Goal: Find specific page/section: Find specific page/section

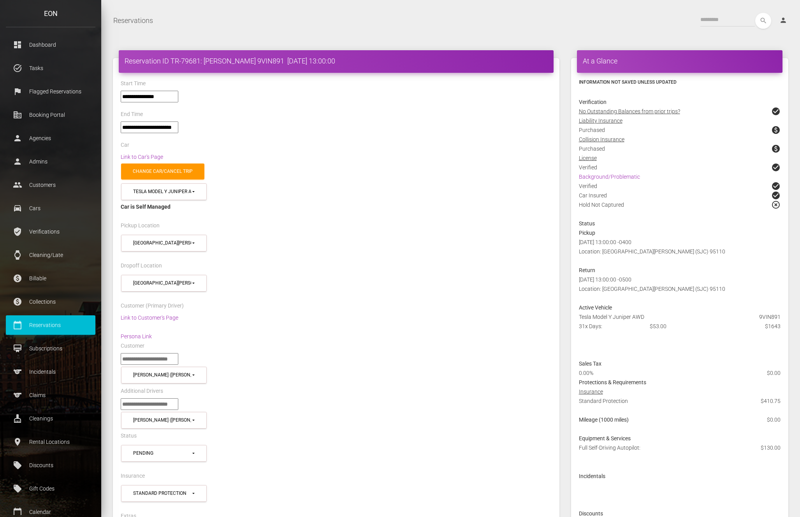
select select "*****"
click at [44, 94] on p "Flagged Reservations" at bounding box center [51, 92] width 78 height 12
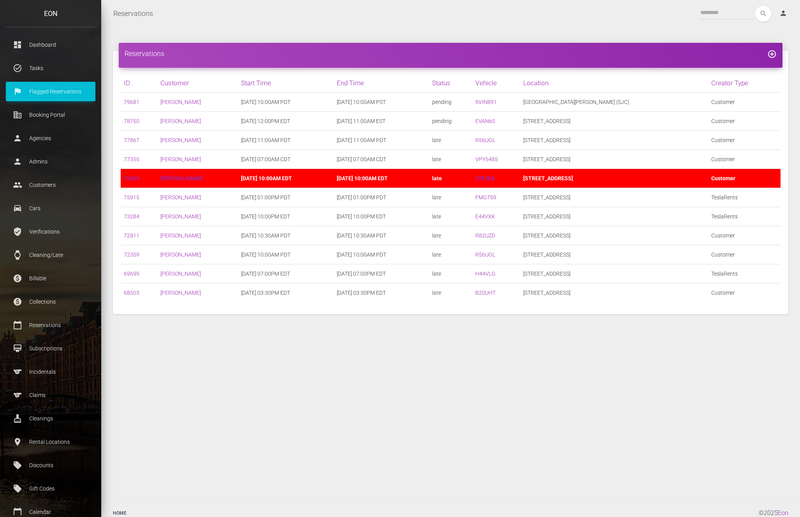
click at [369, 362] on div "Reservations add_circle_outline ID Customer Start Time End Time Status Vehicle …" at bounding box center [450, 261] width 699 height 469
click at [489, 20] on div "search person Account Profile Settings Host Rights & Responsibilities Log out" at bounding box center [476, 14] width 635 height 16
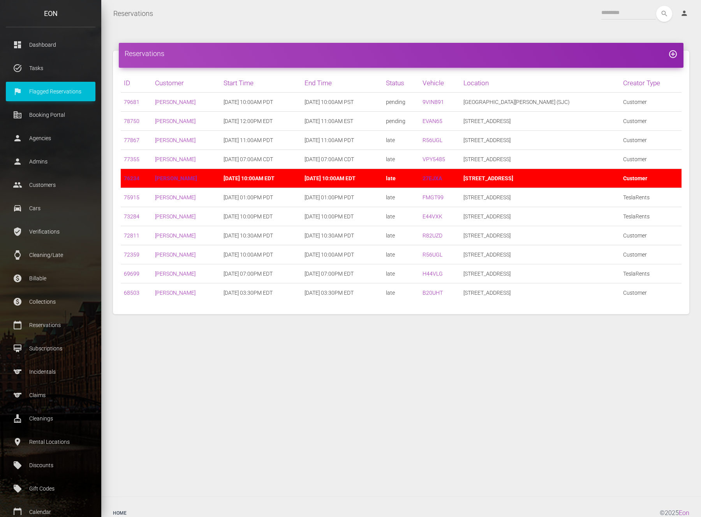
click at [299, 417] on div "Reservations add_circle_outline ID Customer Start Time End Time Status Vehicle …" at bounding box center [401, 261] width 600 height 469
click at [337, 53] on h4 "Reservations add_circle_outline" at bounding box center [401, 54] width 553 height 10
click at [218, 368] on div "Reservations add_circle_outline ID Customer Start Time End Time Status Vehicle …" at bounding box center [401, 261] width 600 height 469
click at [220, 425] on div "Reservations add_circle_outline ID Customer Start Time End Time Status Vehicle …" at bounding box center [401, 261] width 600 height 469
click at [253, 371] on div "Reservations add_circle_outline ID Customer Start Time End Time Status Vehicle …" at bounding box center [401, 261] width 600 height 469
